Goal: Information Seeking & Learning: Learn about a topic

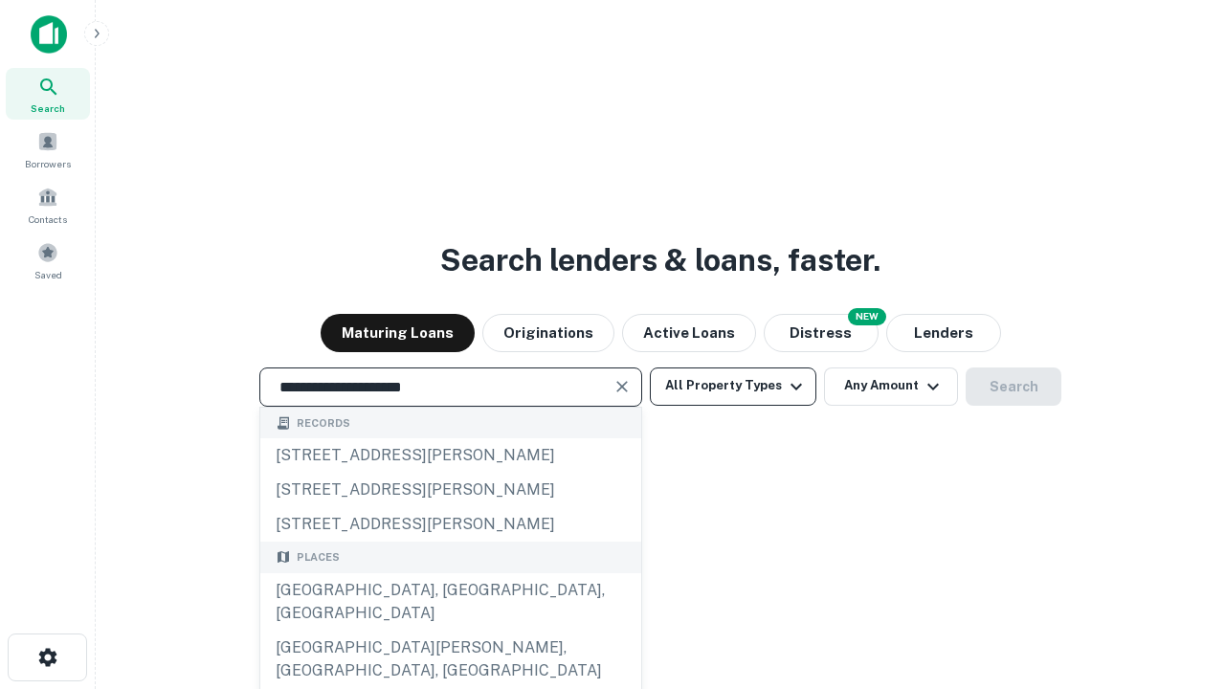
click at [450, 630] on div "[GEOGRAPHIC_DATA], [GEOGRAPHIC_DATA], [GEOGRAPHIC_DATA]" at bounding box center [450, 601] width 381 height 57
click at [733, 386] on button "All Property Types" at bounding box center [733, 386] width 166 height 38
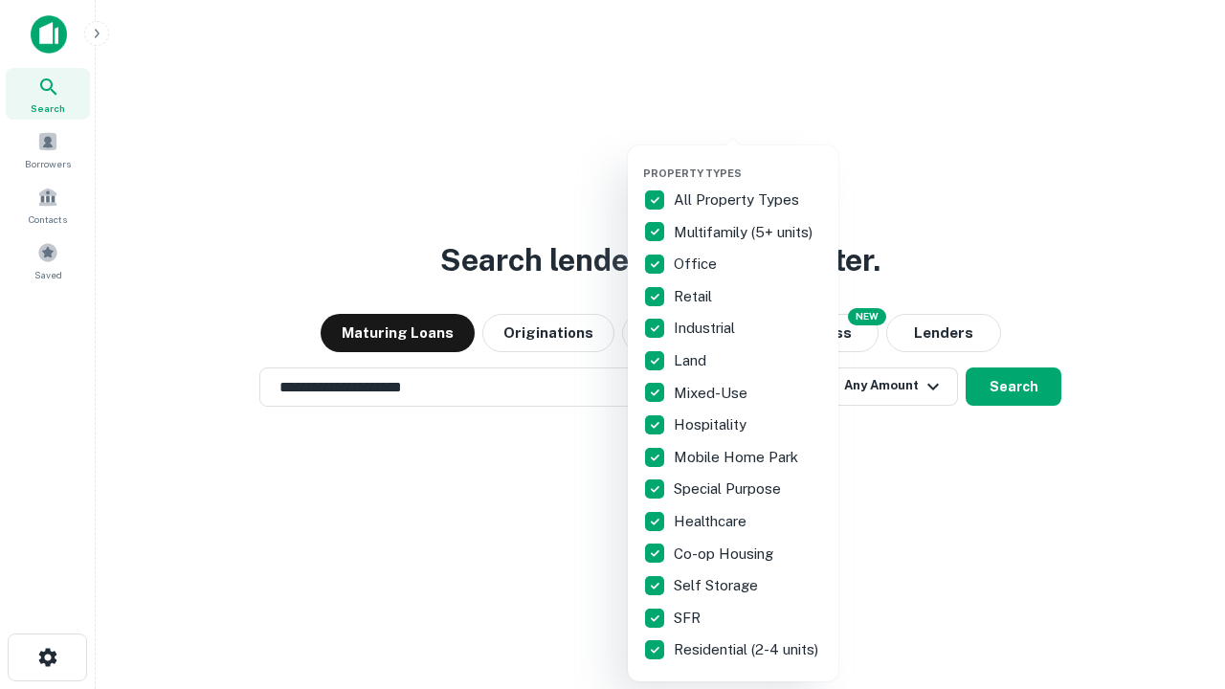
type input "**********"
click at [748, 161] on button "button" at bounding box center [748, 161] width 210 height 1
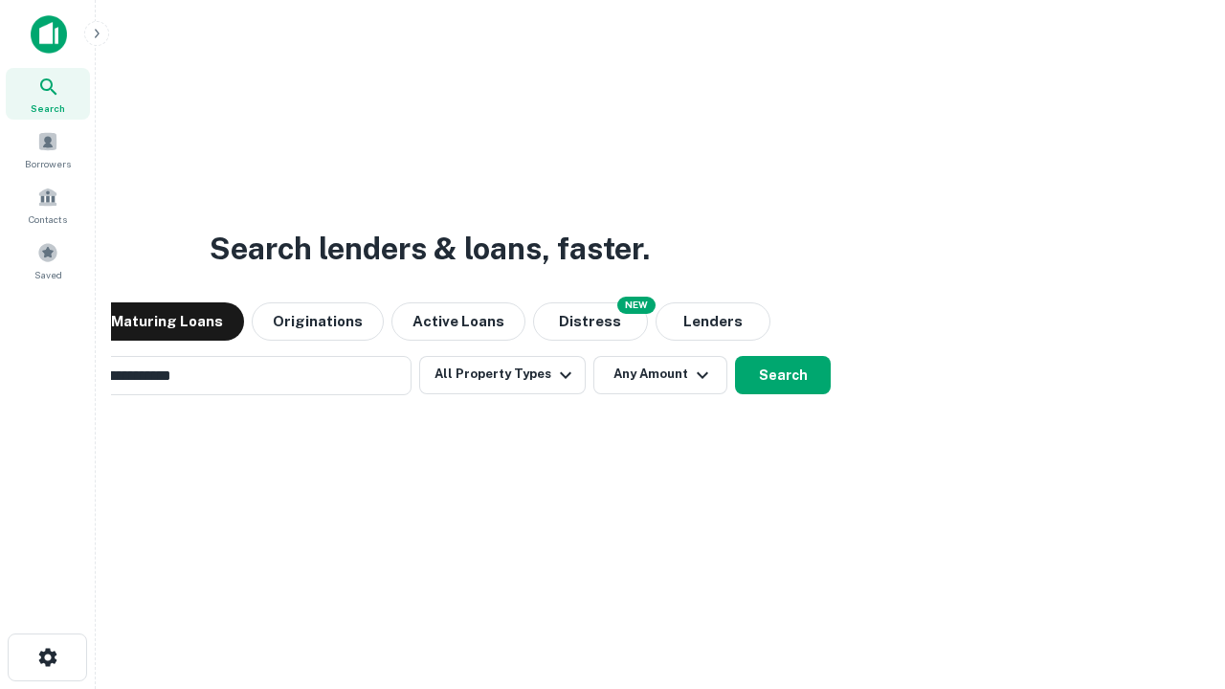
scroll to position [30, 0]
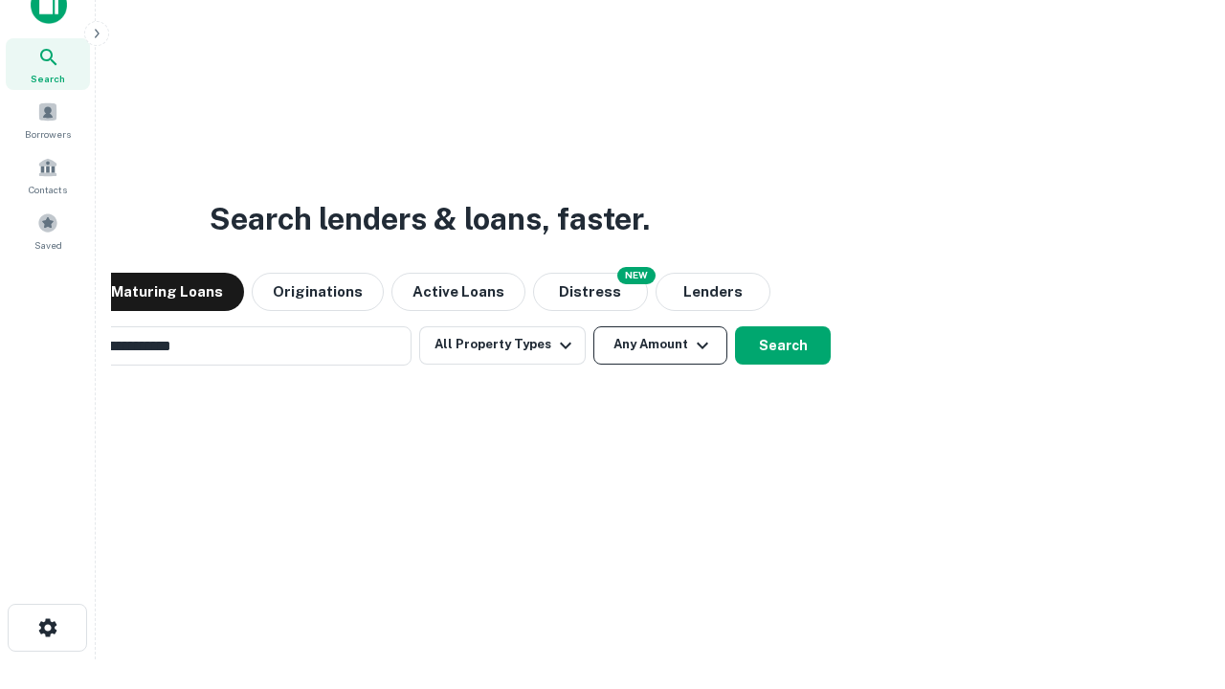
click at [593, 326] on button "Any Amount" at bounding box center [660, 345] width 134 height 38
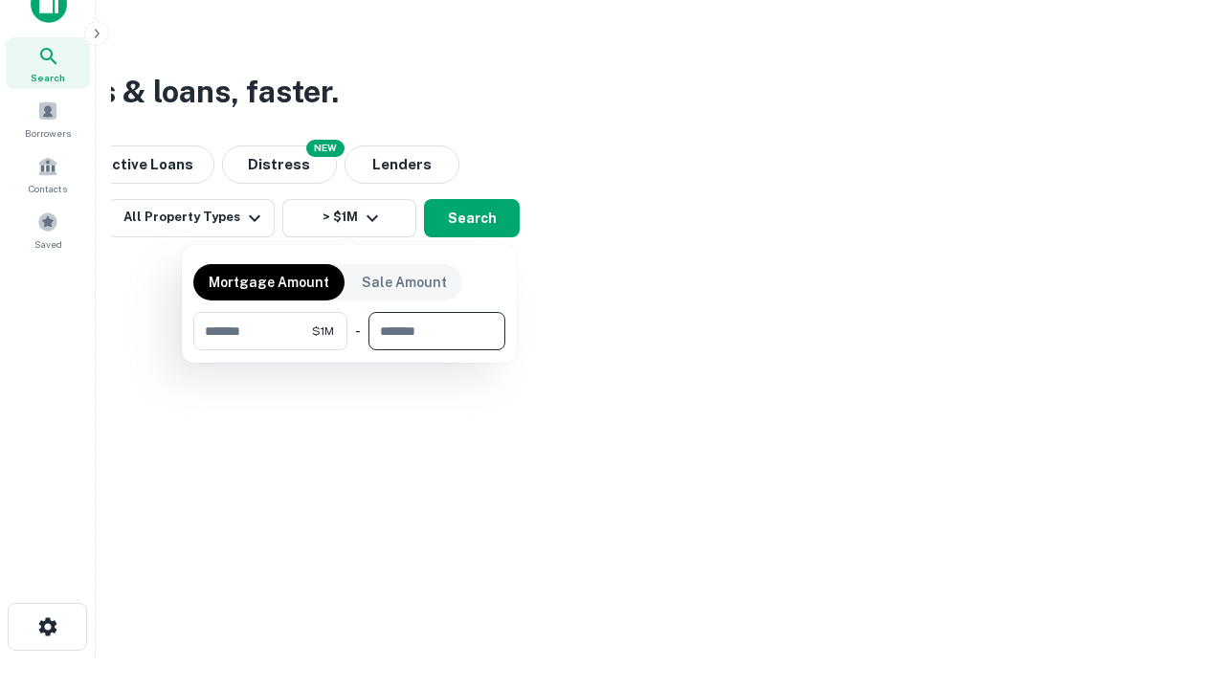
type input "*******"
click at [349, 350] on button "button" at bounding box center [349, 350] width 312 height 1
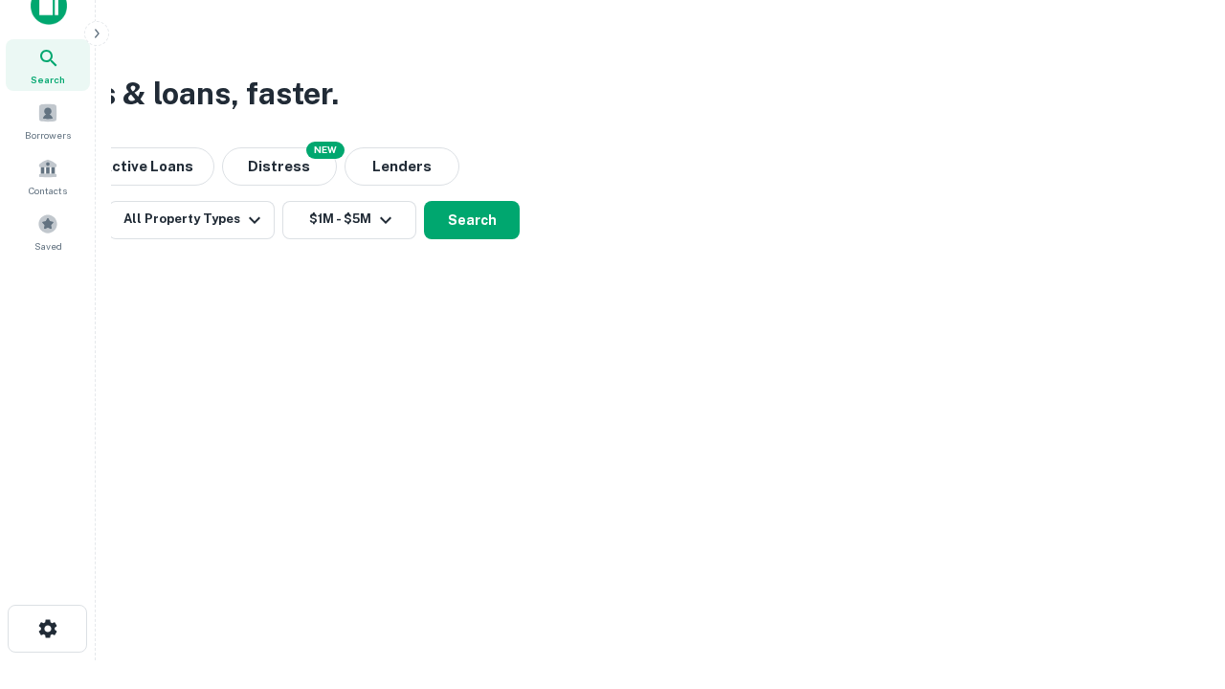
scroll to position [11, 353]
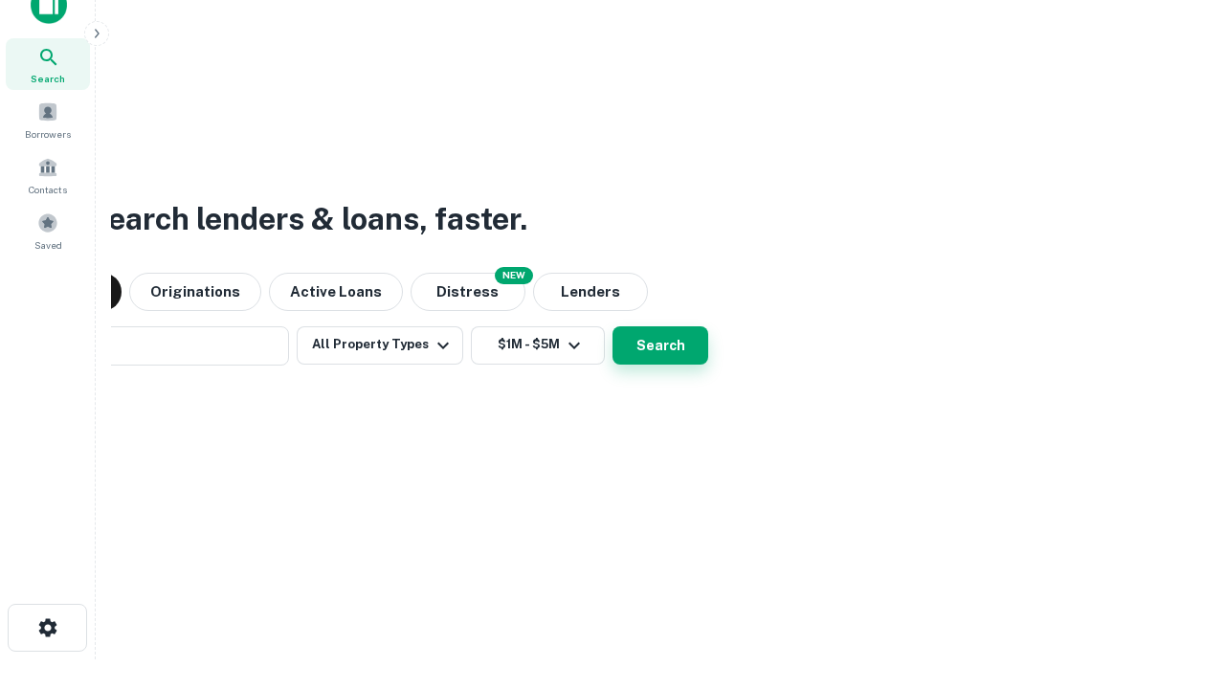
click at [612, 326] on button "Search" at bounding box center [660, 345] width 96 height 38
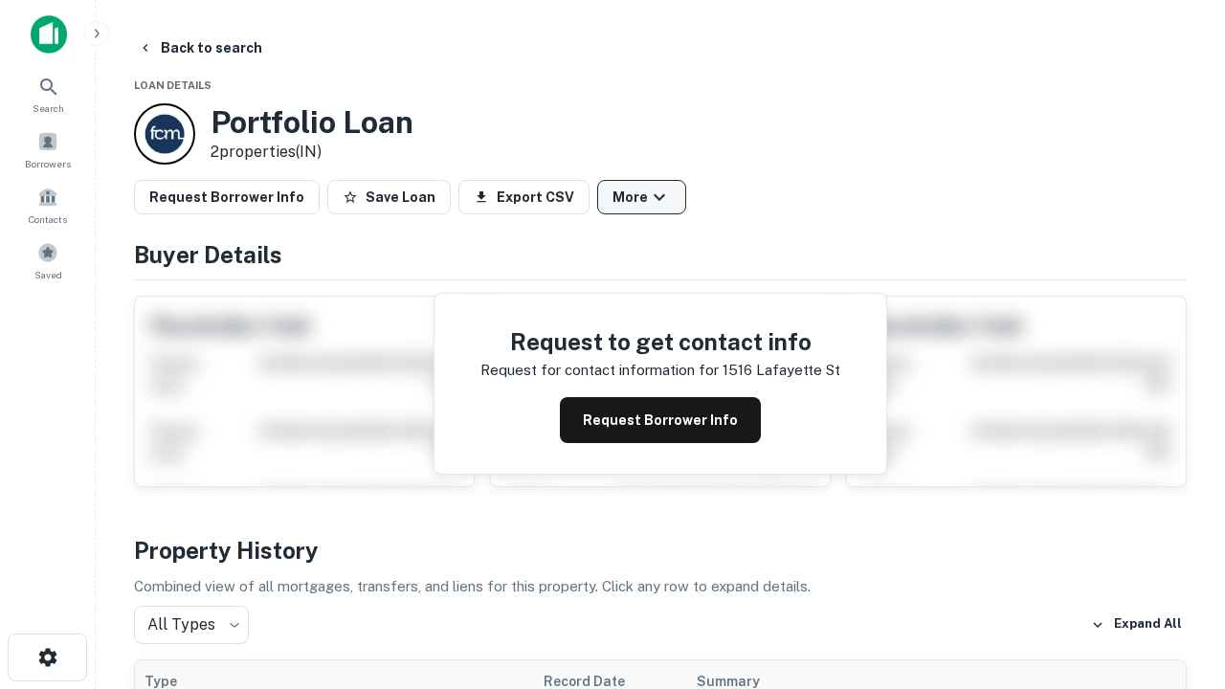
click at [641, 197] on button "More" at bounding box center [641, 197] width 89 height 34
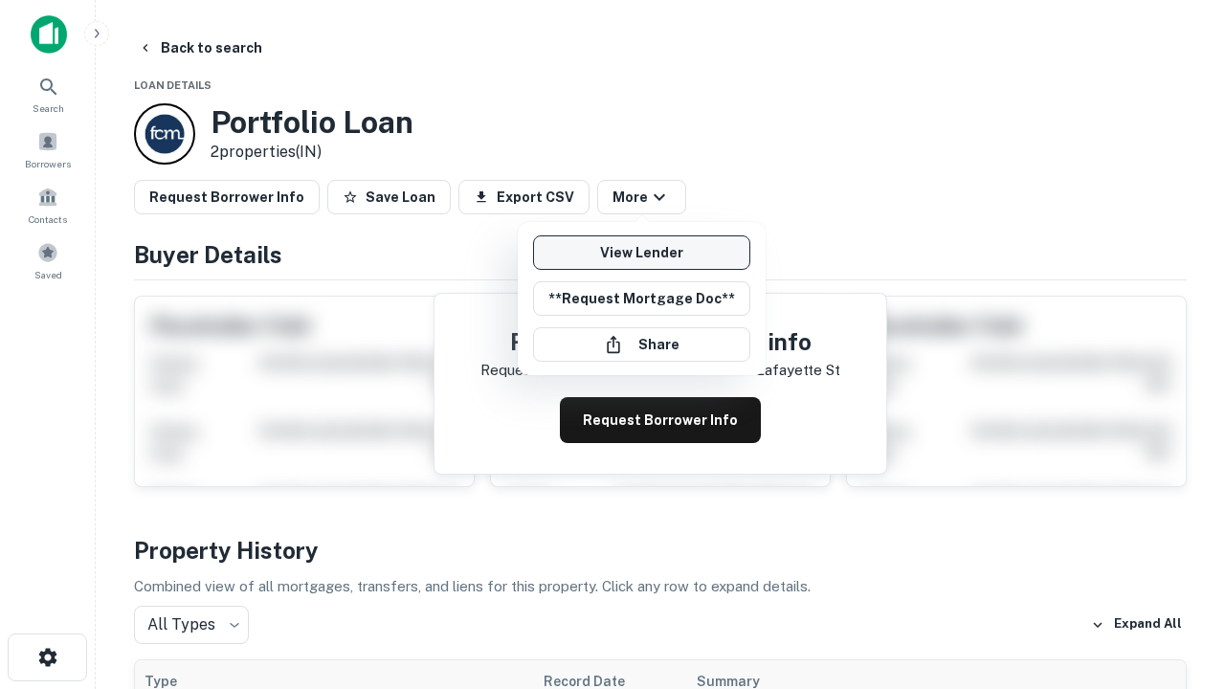
click at [641, 253] on link "View Lender" at bounding box center [641, 252] width 217 height 34
